Goal: Task Accomplishment & Management: Complete application form

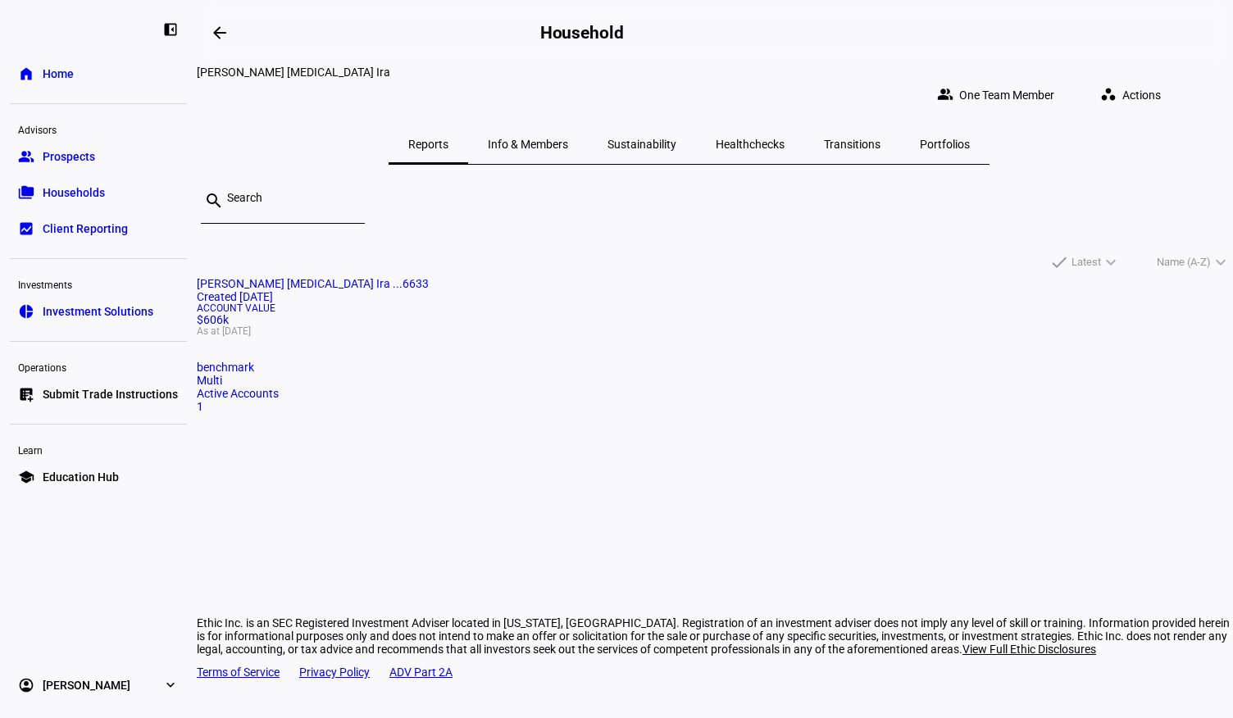
click at [504, 139] on span "Info & Members" at bounding box center [528, 144] width 80 height 11
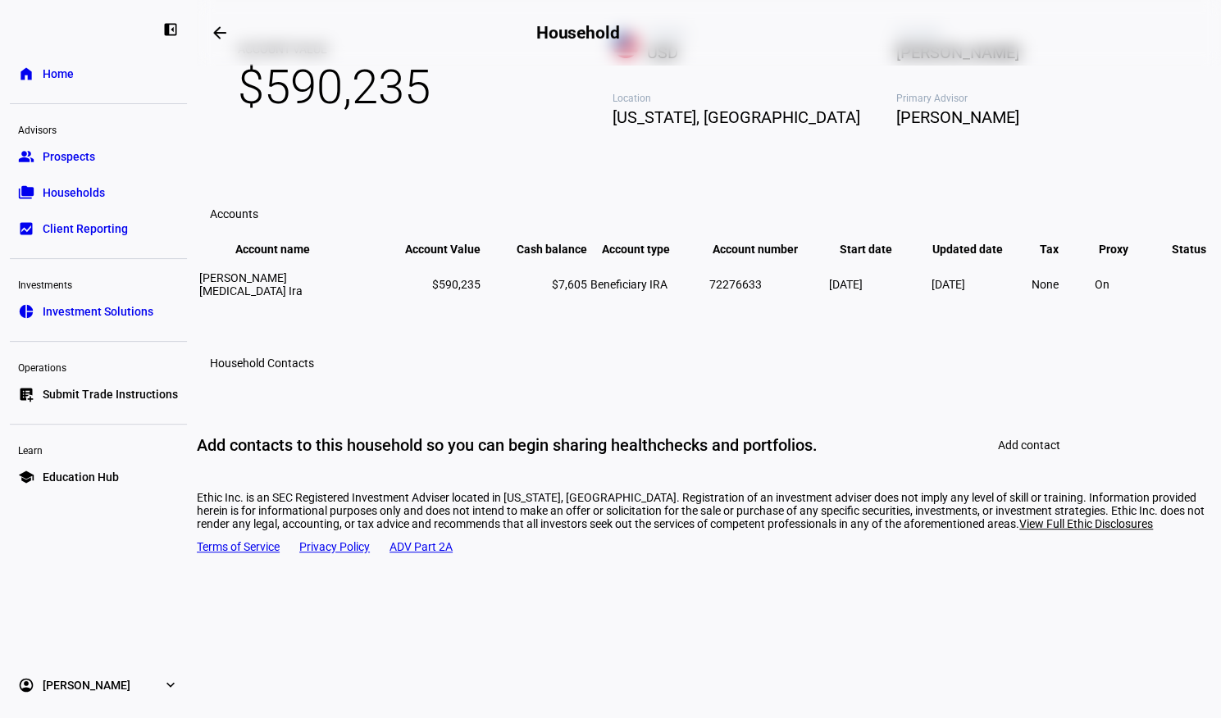
scroll to position [228, 0]
click at [504, 384] on mat-card "Household Contacts Add contacts to this household so you can begin sharing heal…" at bounding box center [709, 409] width 1024 height 144
click at [504, 384] on span "Add contact" at bounding box center [1029, 445] width 62 height 13
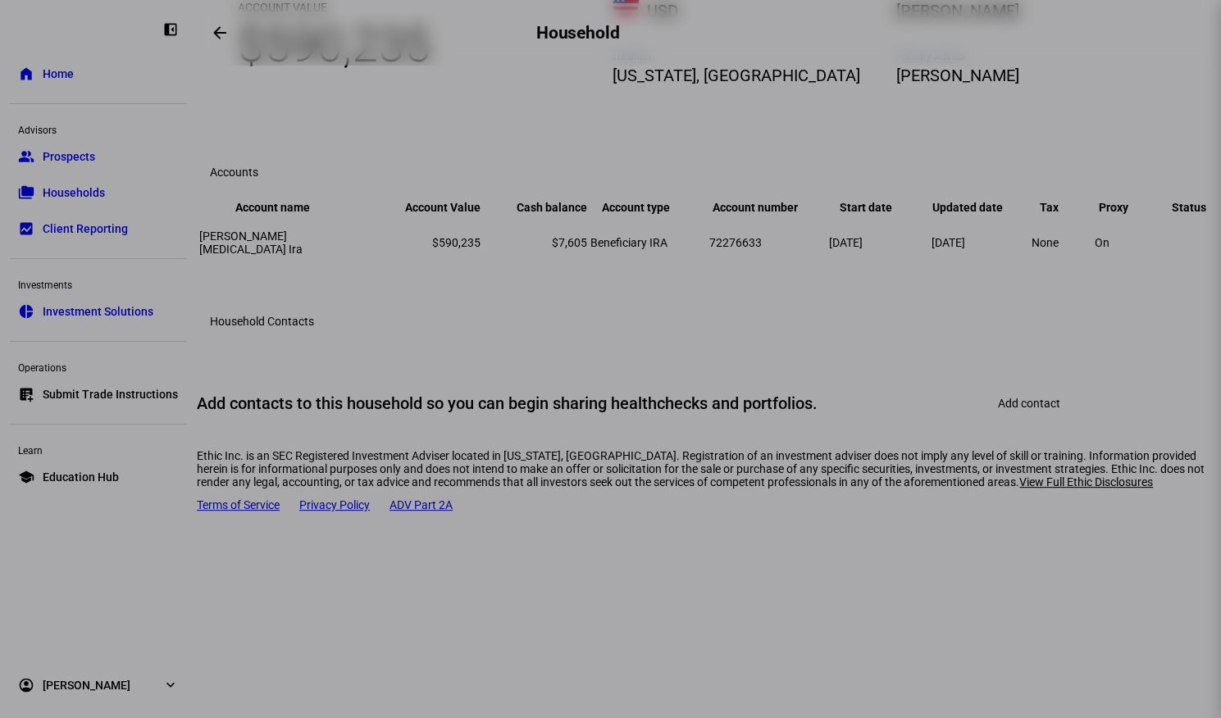
scroll to position [0, 0]
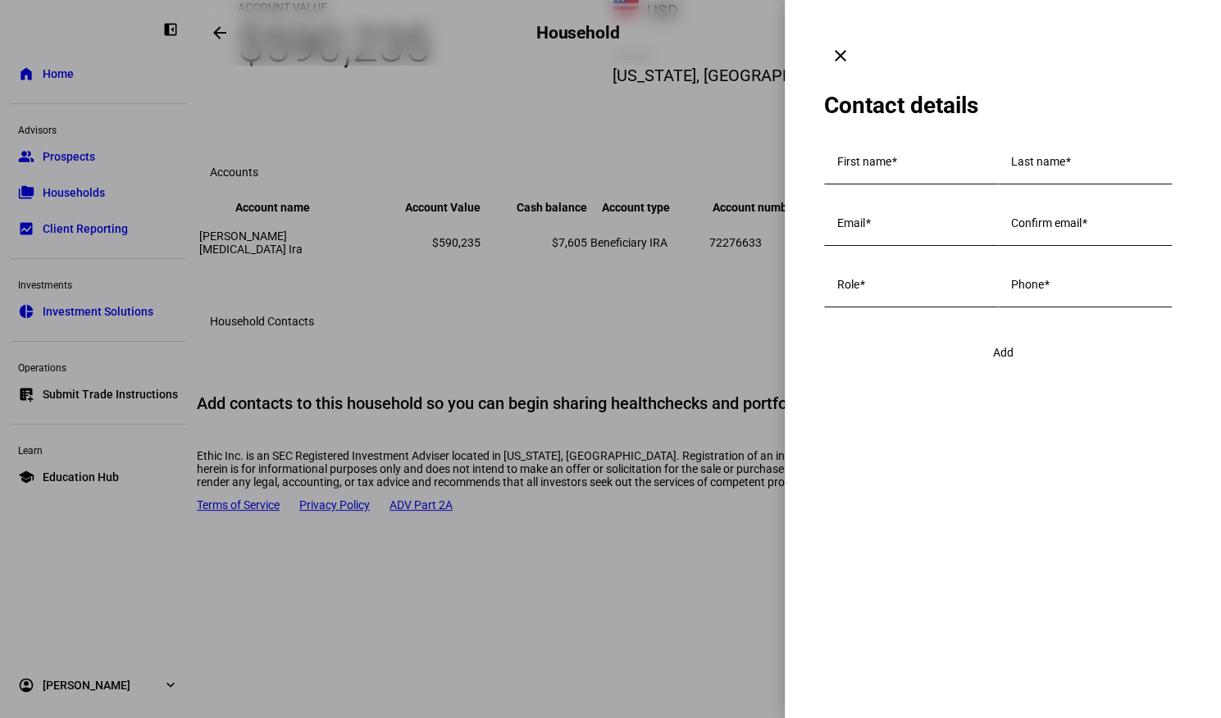
click at [504, 148] on div "First name" at bounding box center [911, 162] width 148 height 46
type input "[PERSON_NAME]"
type input "Sradnick"
click at [504, 57] on div at bounding box center [610, 359] width 1221 height 718
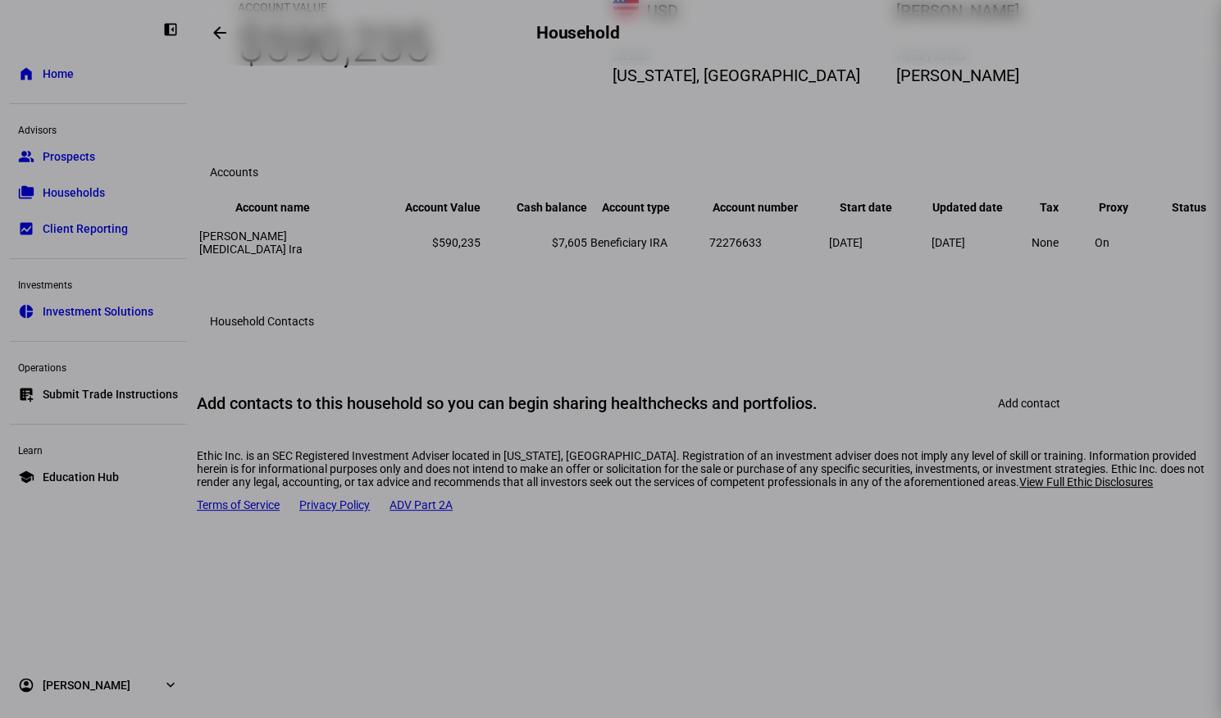
scroll to position [228, 0]
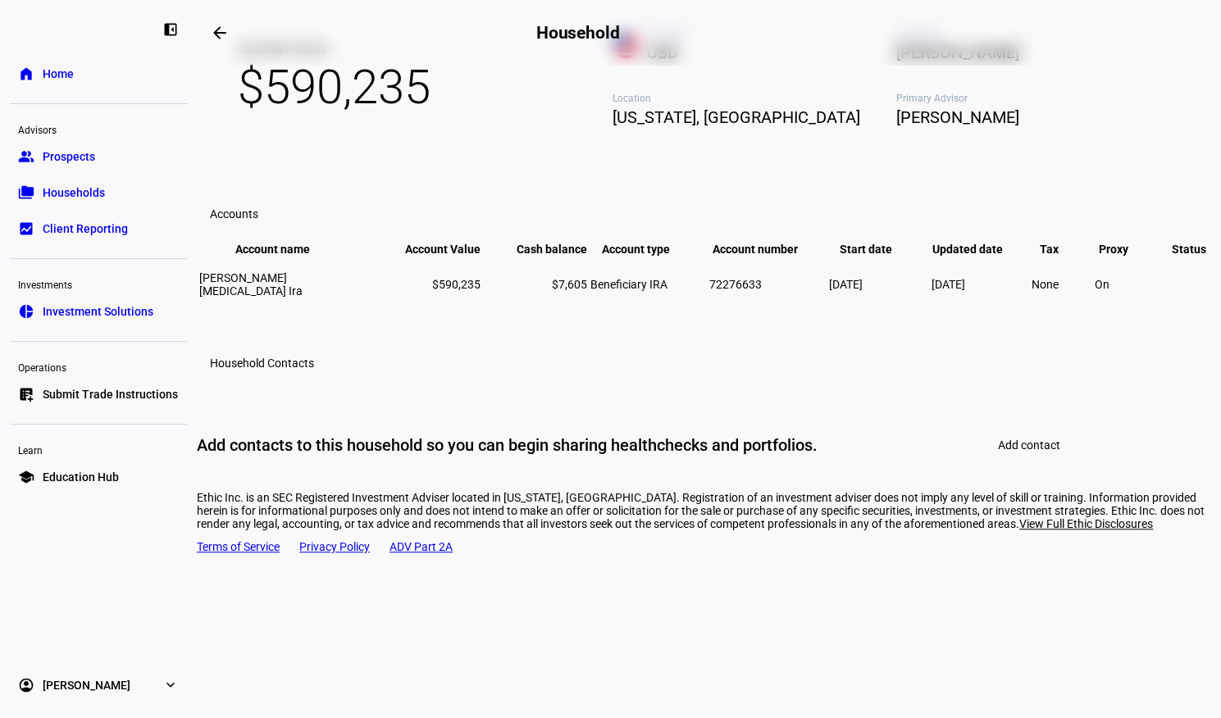
click at [504, 384] on span at bounding box center [1029, 444] width 102 height 39
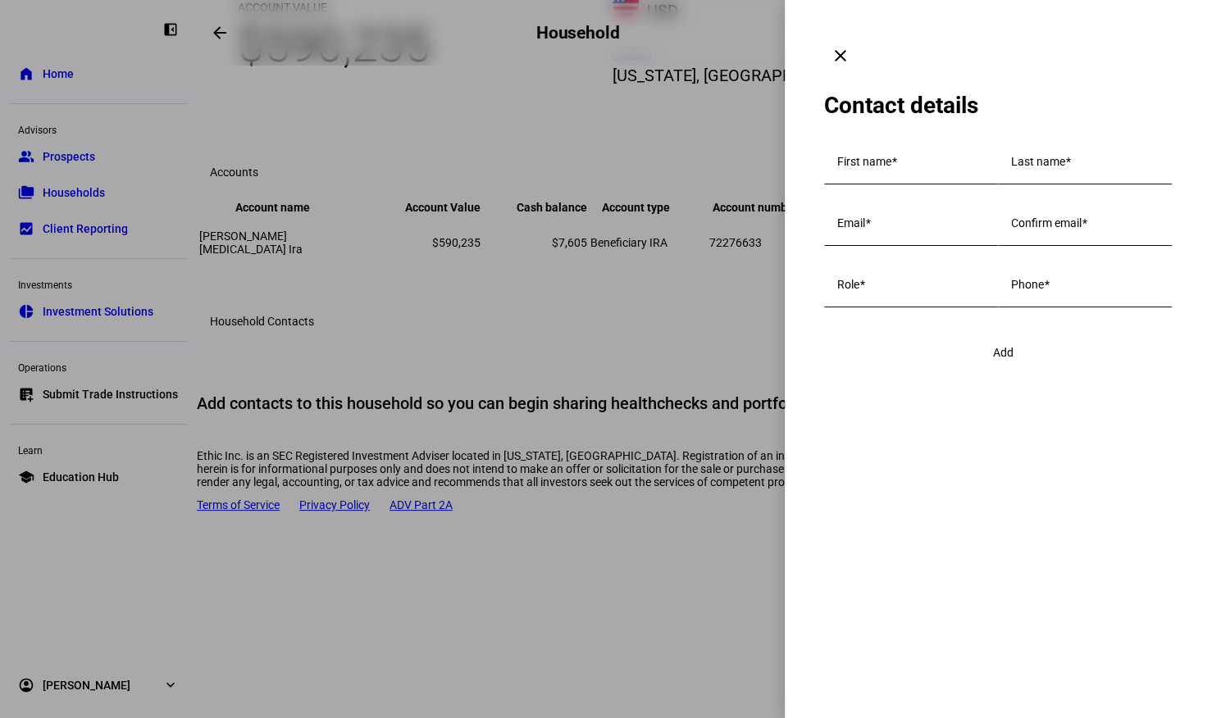
click at [504, 155] on span at bounding box center [894, 161] width 6 height 13
click at [504, 158] on input "First name" at bounding box center [911, 164] width 148 height 13
type input "[PERSON_NAME]"
type input "Sradnick"
paste input "[EMAIL_ADDRESS][DOMAIN_NAME]"
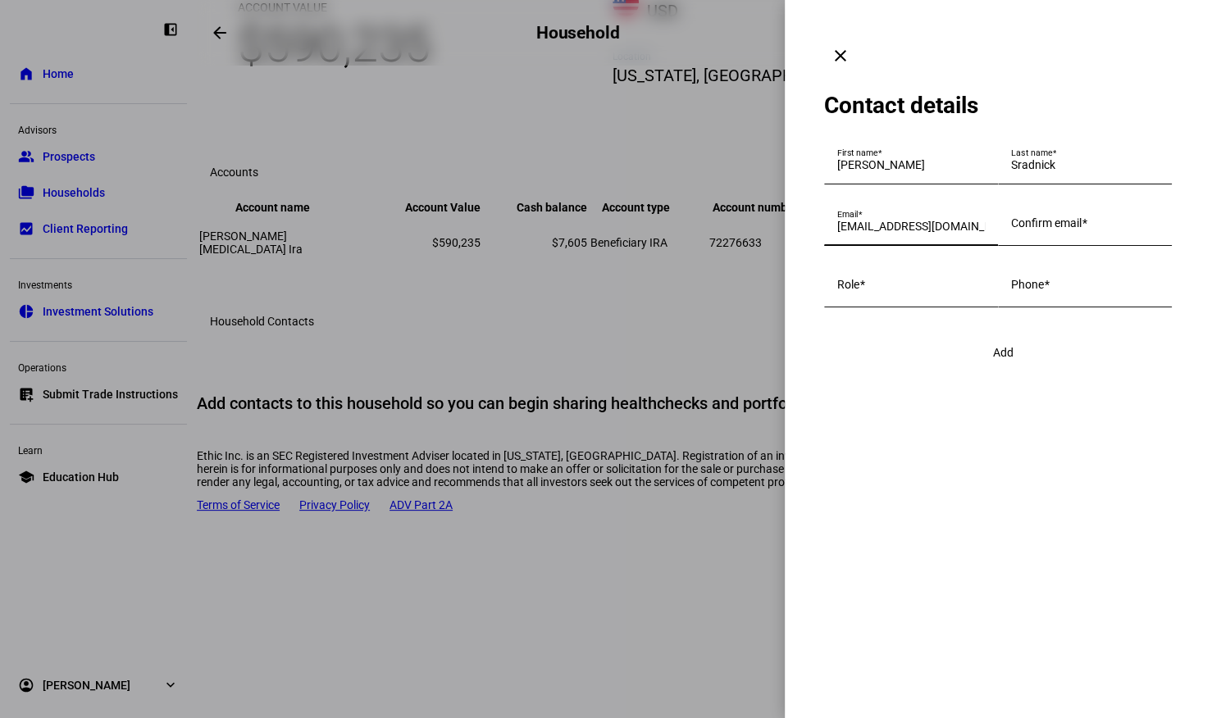
type input "[EMAIL_ADDRESS][DOMAIN_NAME]"
paste input "l"
type input "[EMAIL_ADDRESS][DOMAIN_NAME]"
type input "Client"
type input "6468724303"
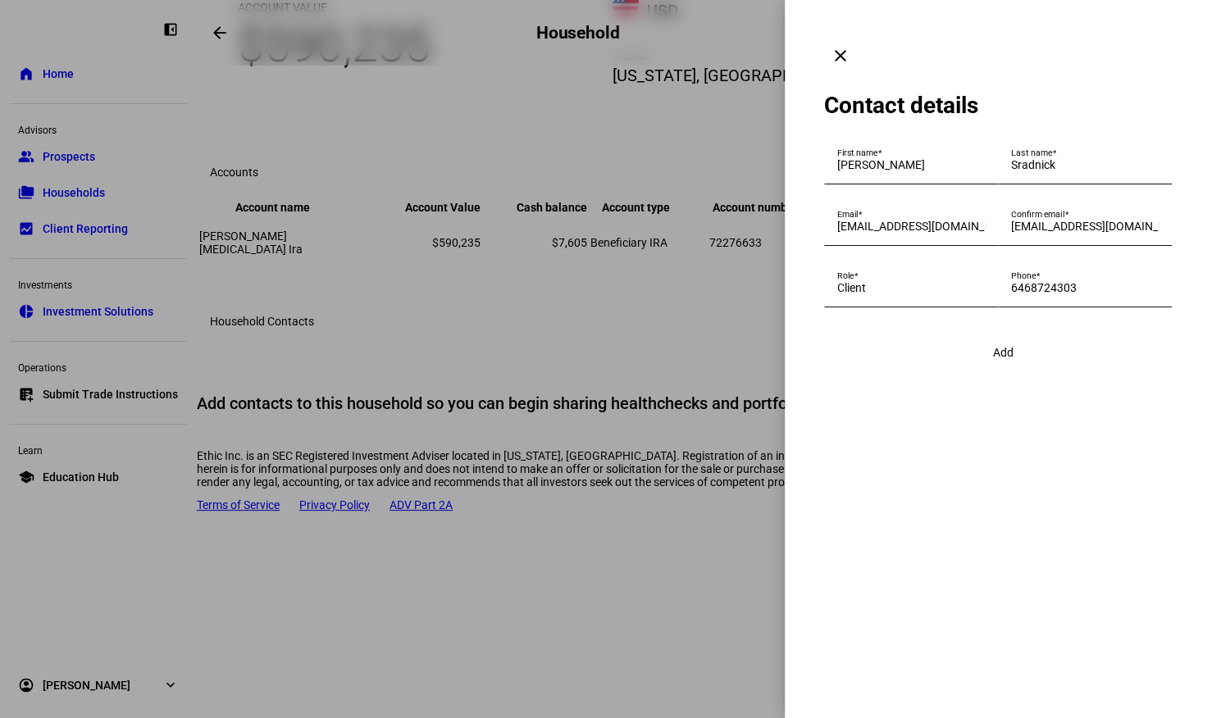
click at [504, 359] on span "Add" at bounding box center [1003, 352] width 20 height 13
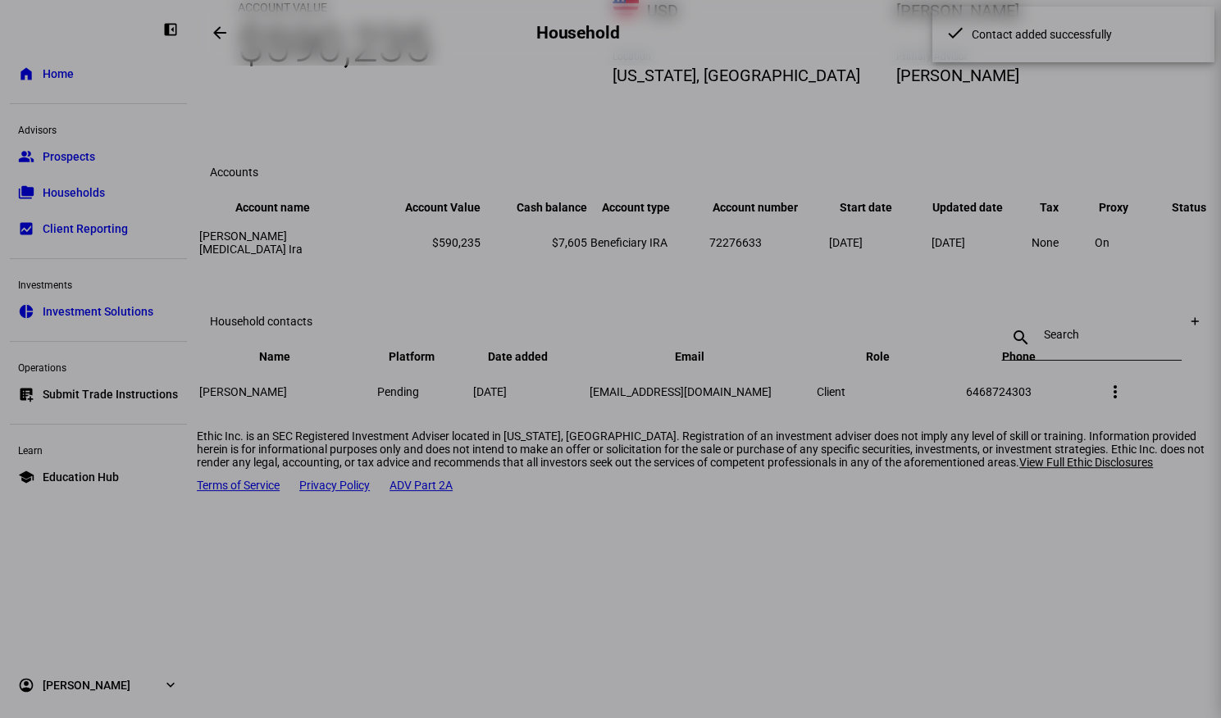
scroll to position [194, 0]
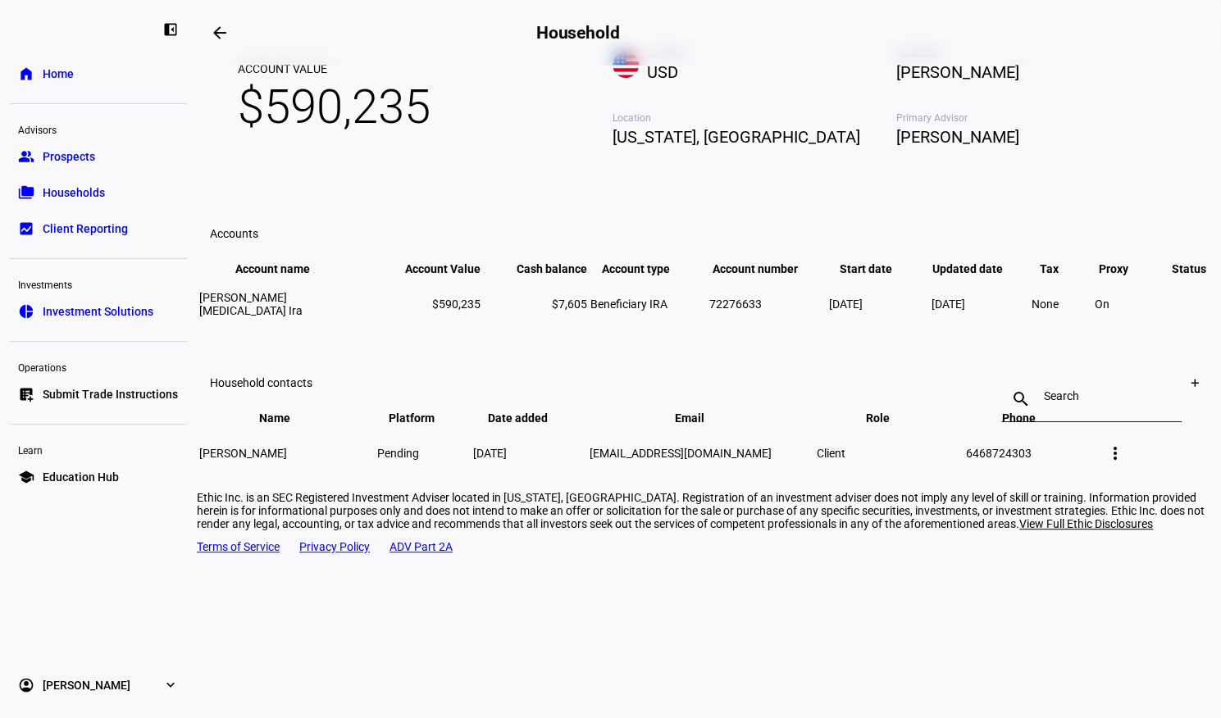
click at [504, 384] on mat-icon "more_vert" at bounding box center [1115, 453] width 20 height 20
